Goal: Transaction & Acquisition: Purchase product/service

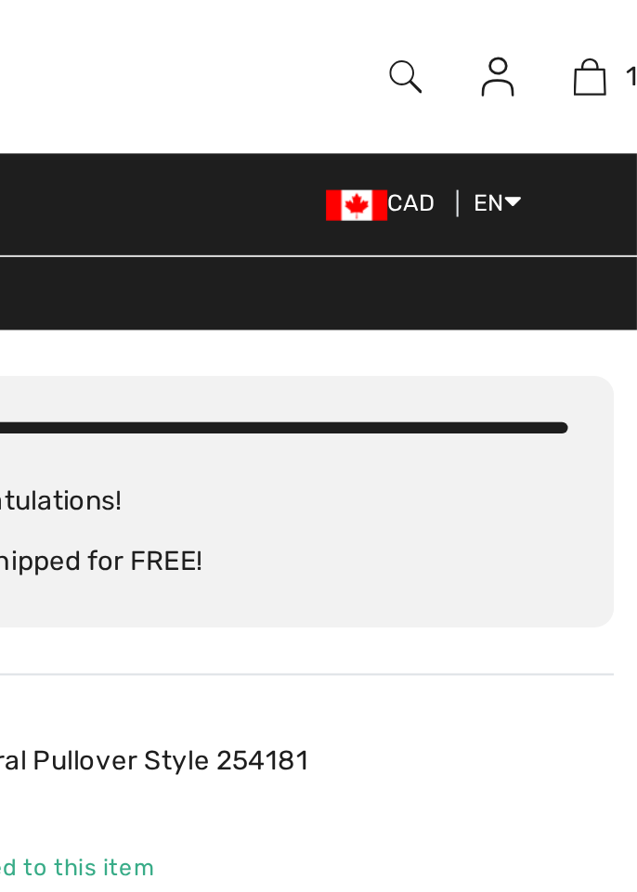
click at [527, 39] on img at bounding box center [525, 37] width 16 height 22
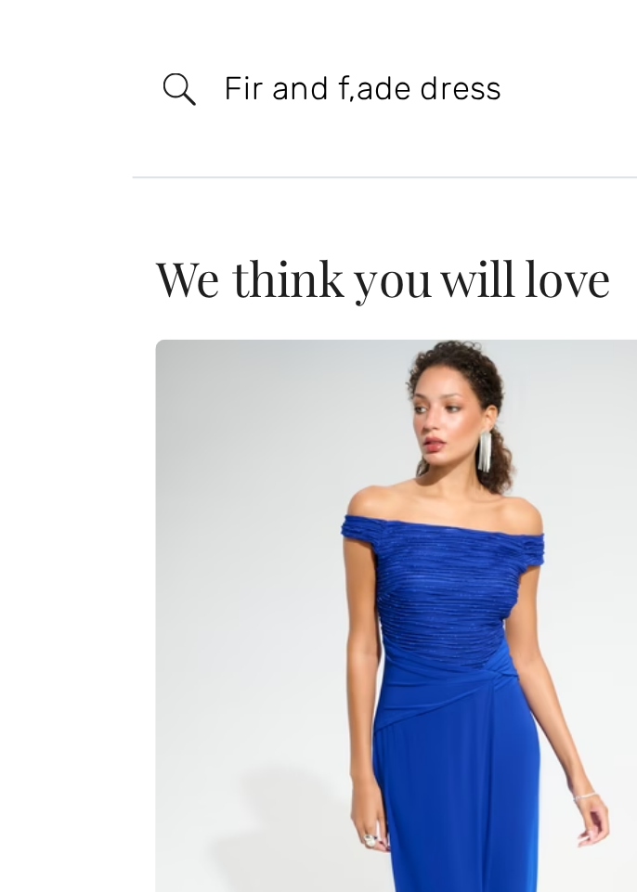
type input "Fir and f,ade dress"
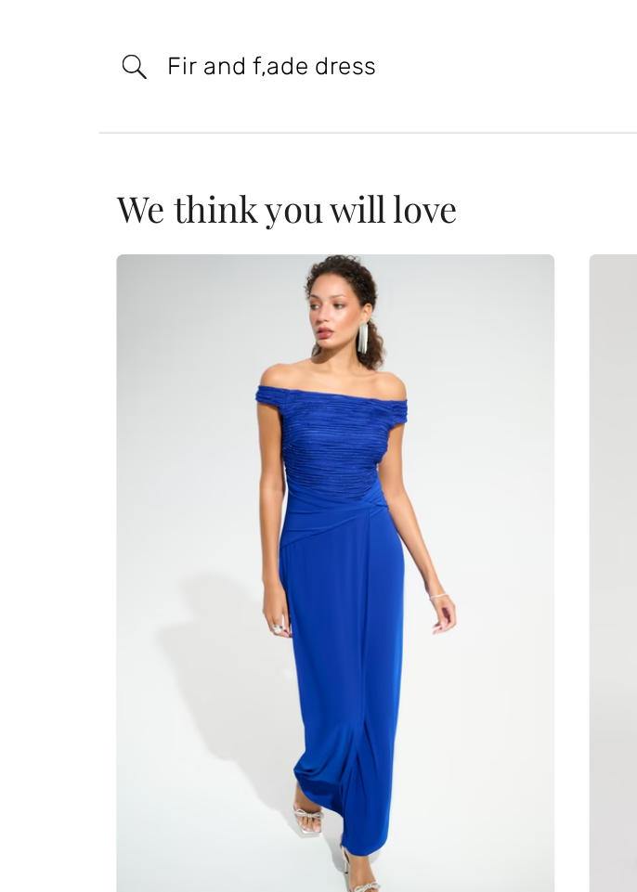
click at [32, 280] on div "Sorry, no results found for " Fir and " Some helpful tips for your search: Doub…" at bounding box center [318, 489] width 637 height 806
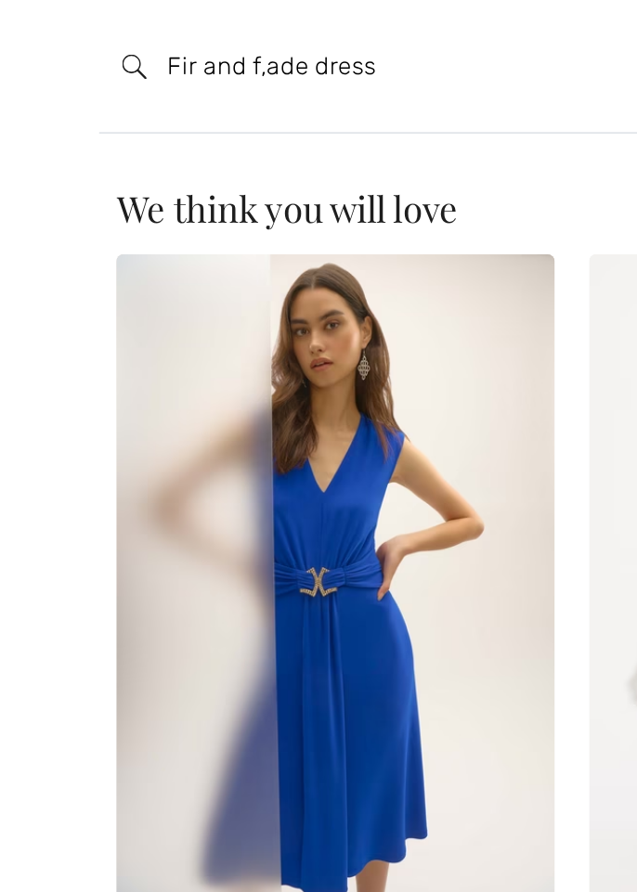
scroll to position [27, 0]
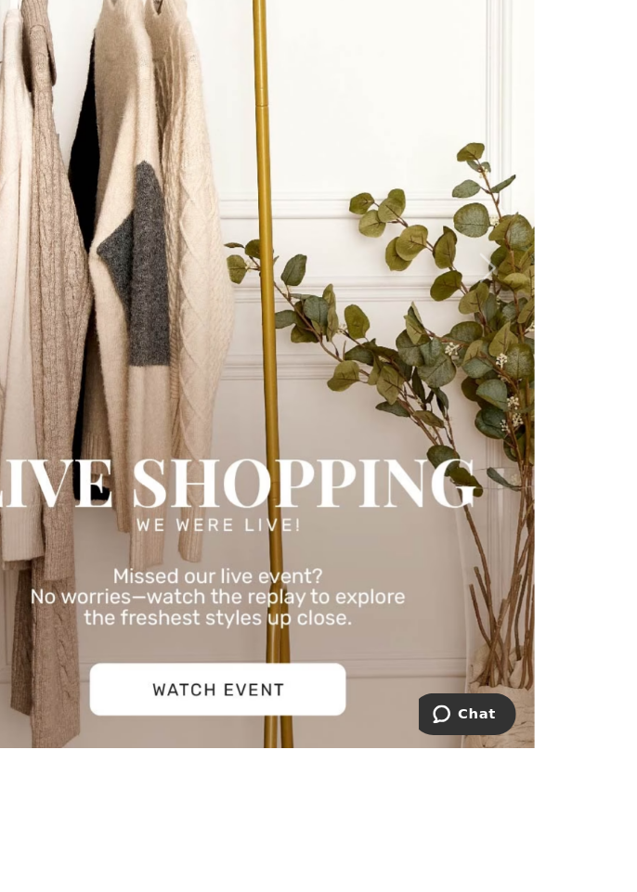
scroll to position [1220, 0]
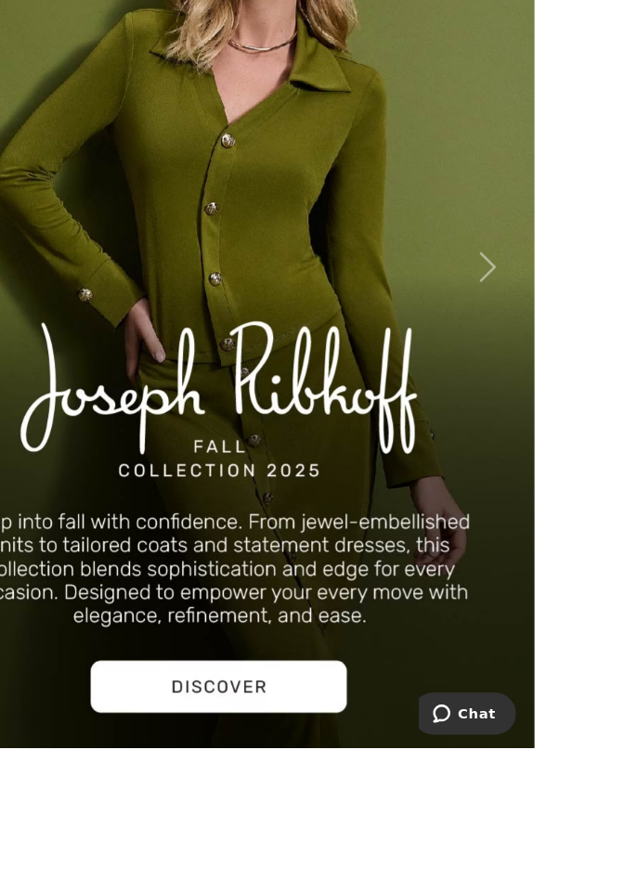
click at [283, 848] on img at bounding box center [318, 406] width 637 height 1011
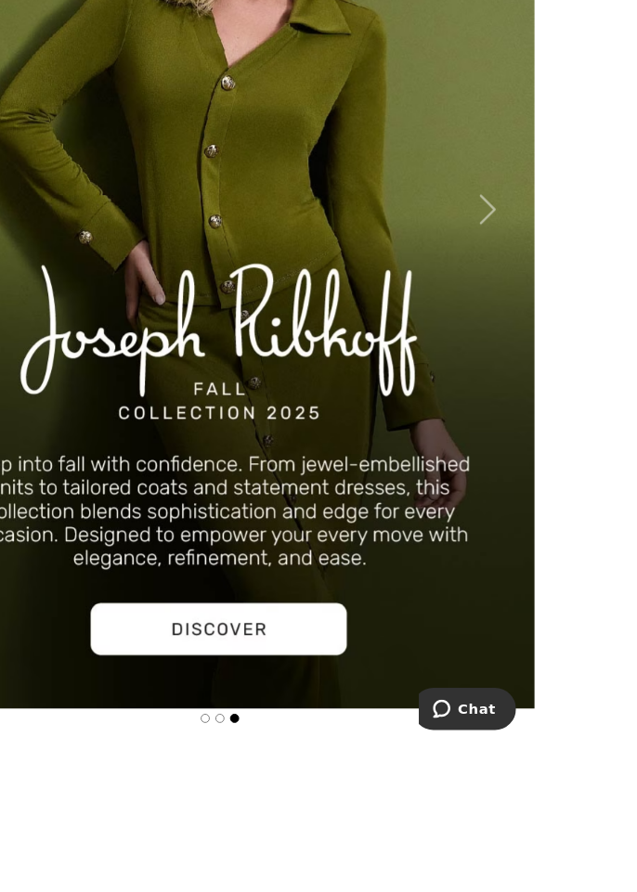
scroll to position [1283, 0]
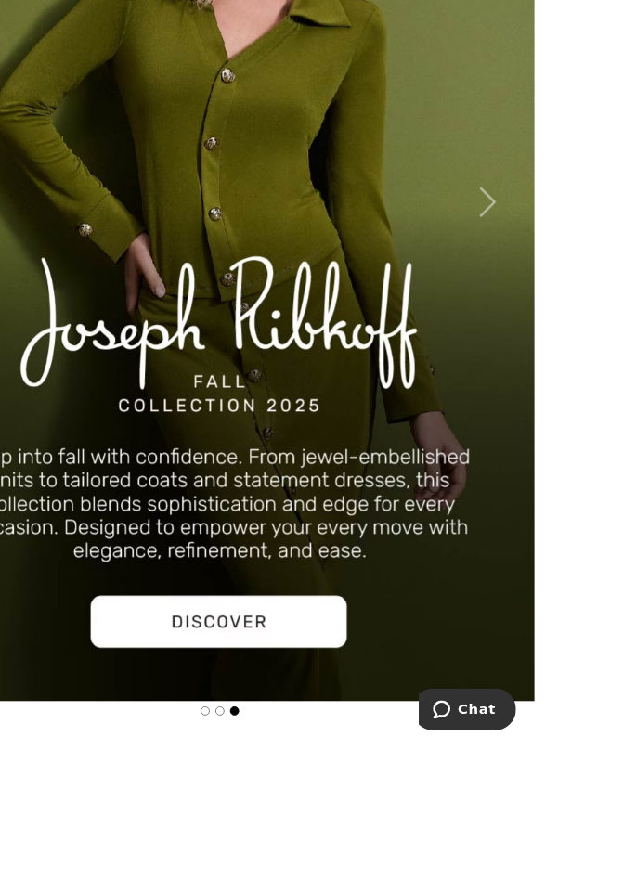
click at [280, 776] on img at bounding box center [318, 344] width 637 height 1011
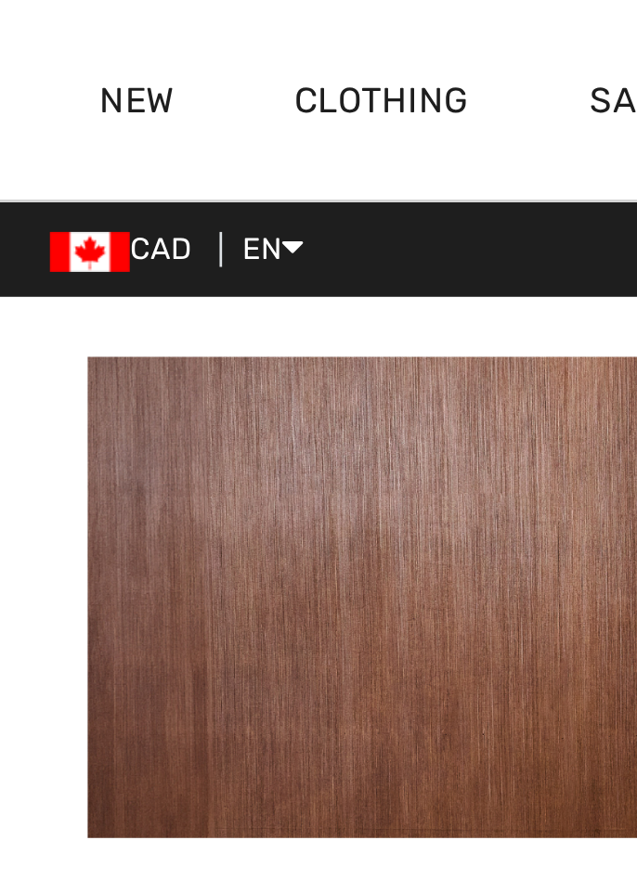
click at [48, 40] on link "New" at bounding box center [51, 39] width 28 height 19
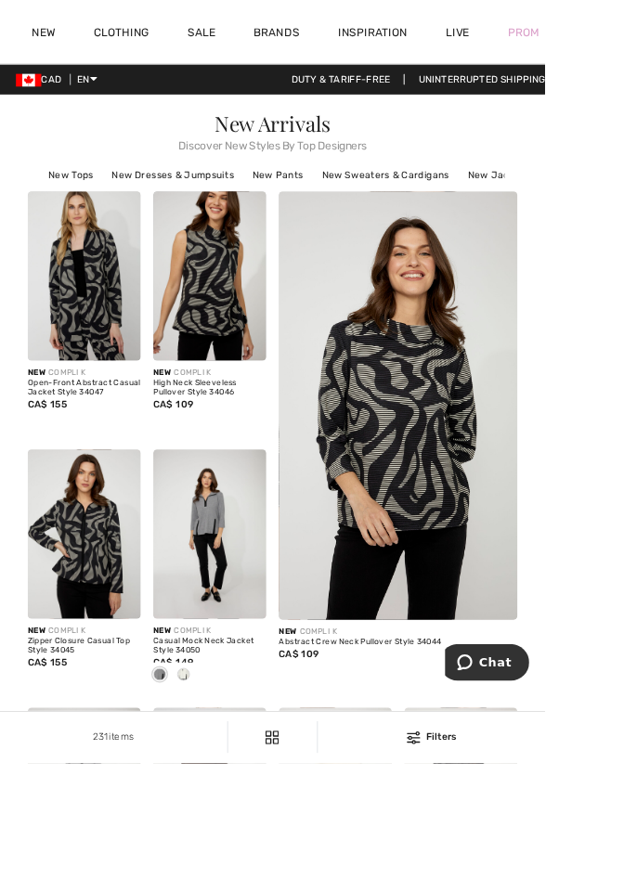
click at [56, 46] on link "New" at bounding box center [51, 39] width 28 height 19
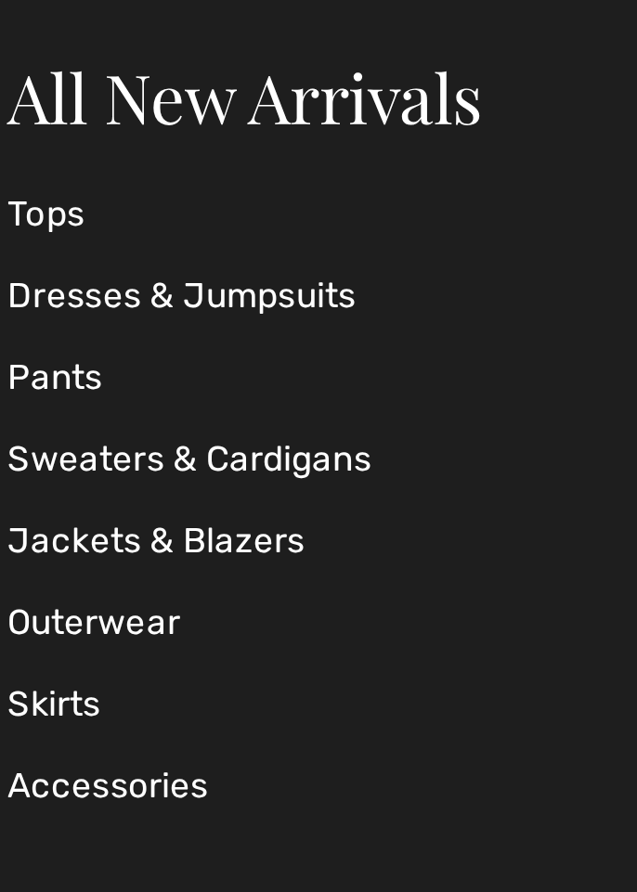
click at [39, 205] on link "Dresses & Jumpsuits" at bounding box center [108, 201] width 211 height 31
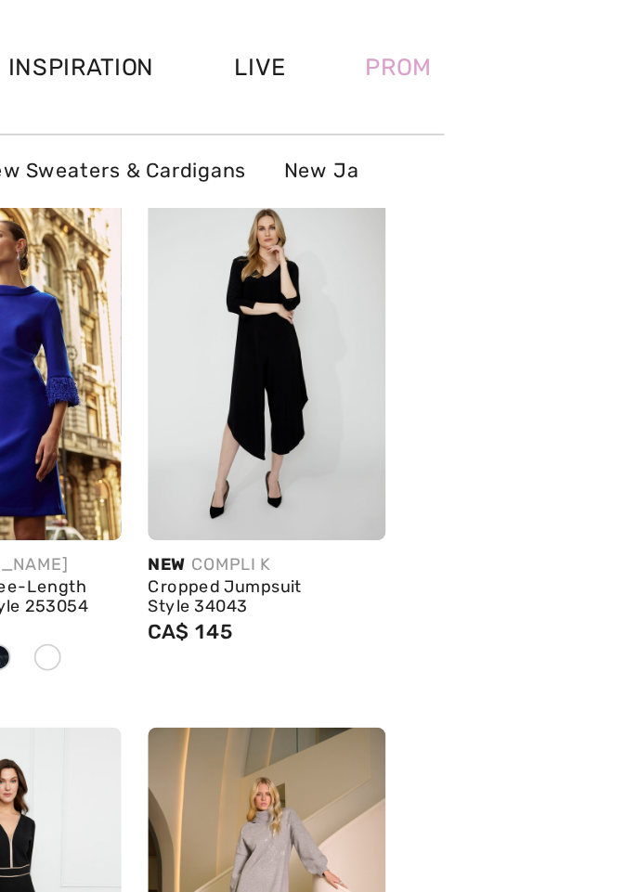
scroll to position [2611, 0]
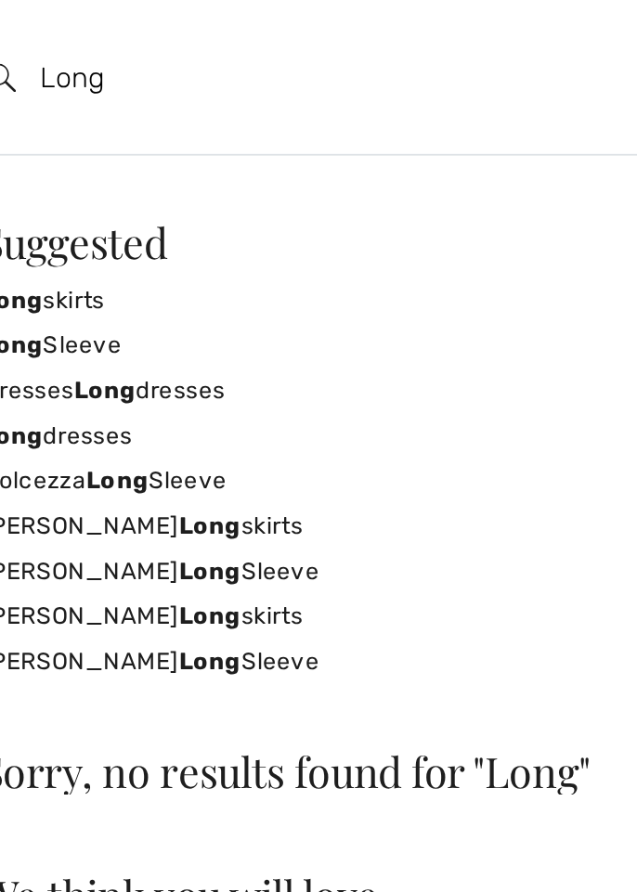
scroll to position [2610, 0]
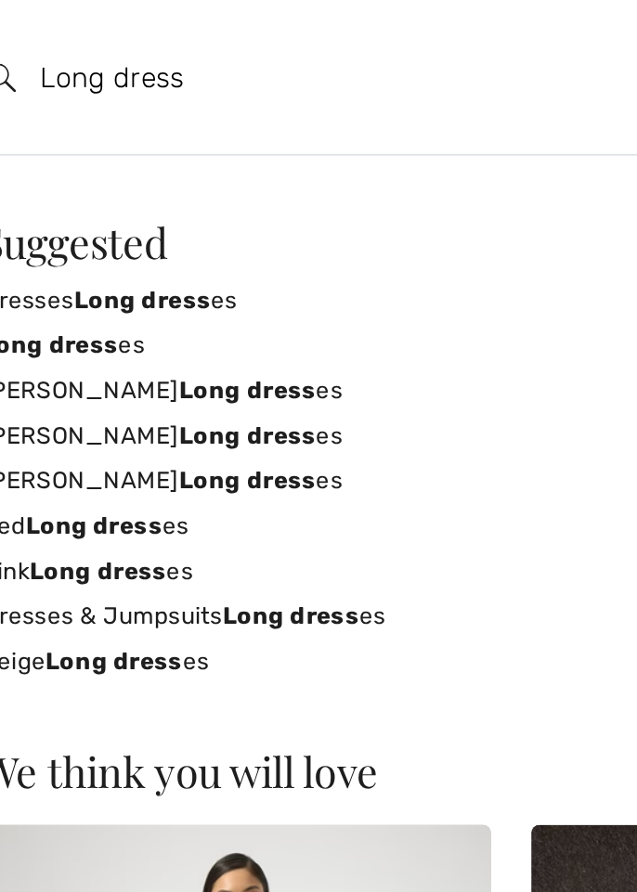
type input "Long dress"
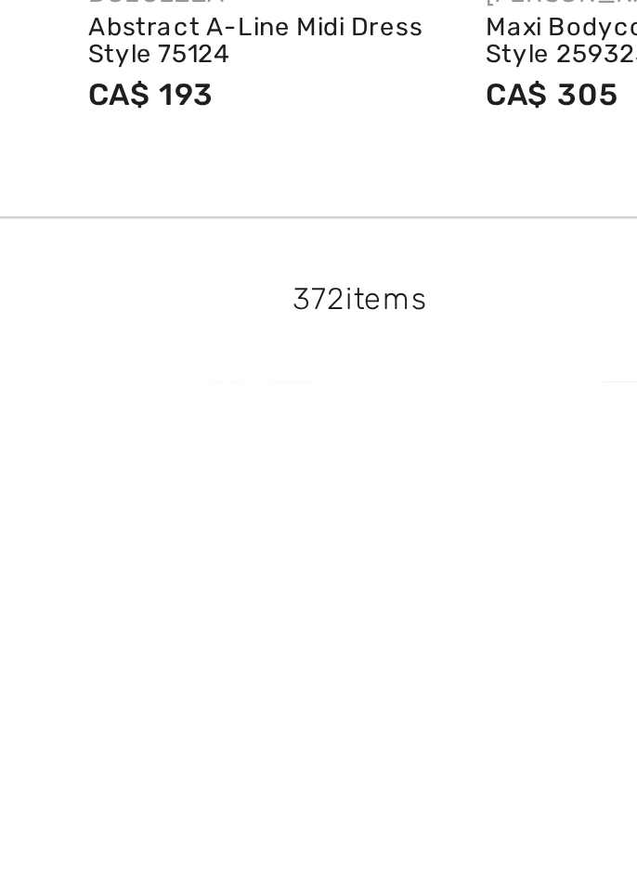
scroll to position [3449, 0]
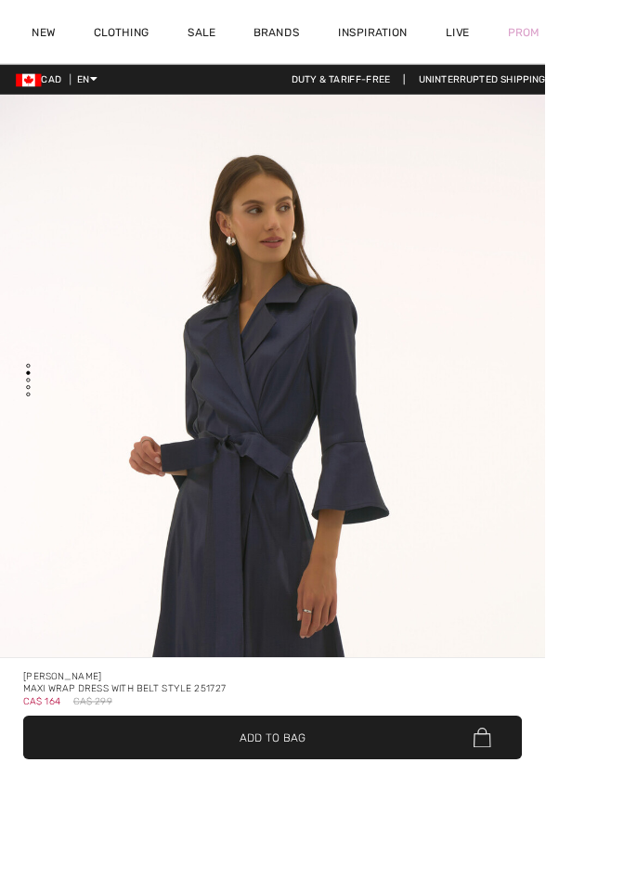
checkbox input "true"
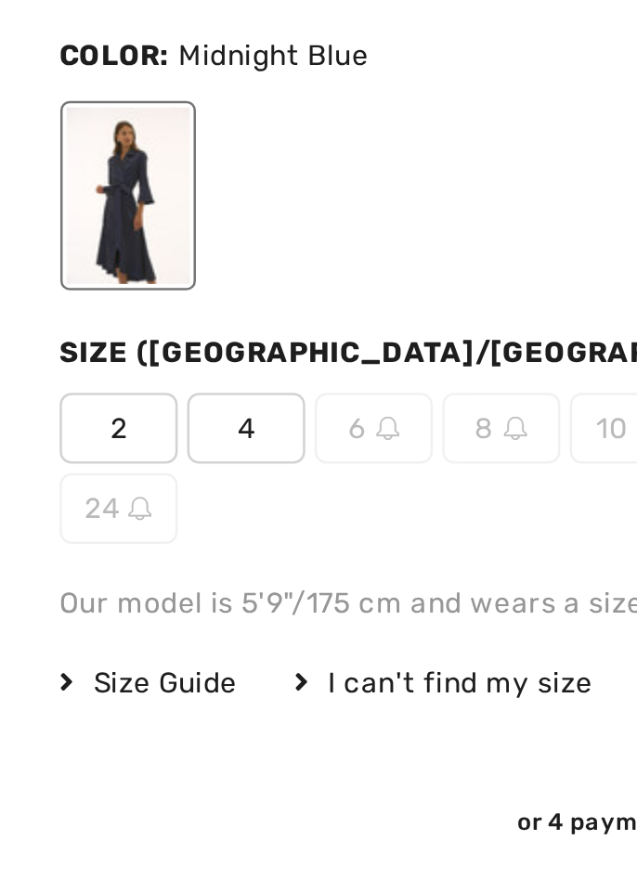
scroll to position [848, 0]
